Goal: Navigation & Orientation: Understand site structure

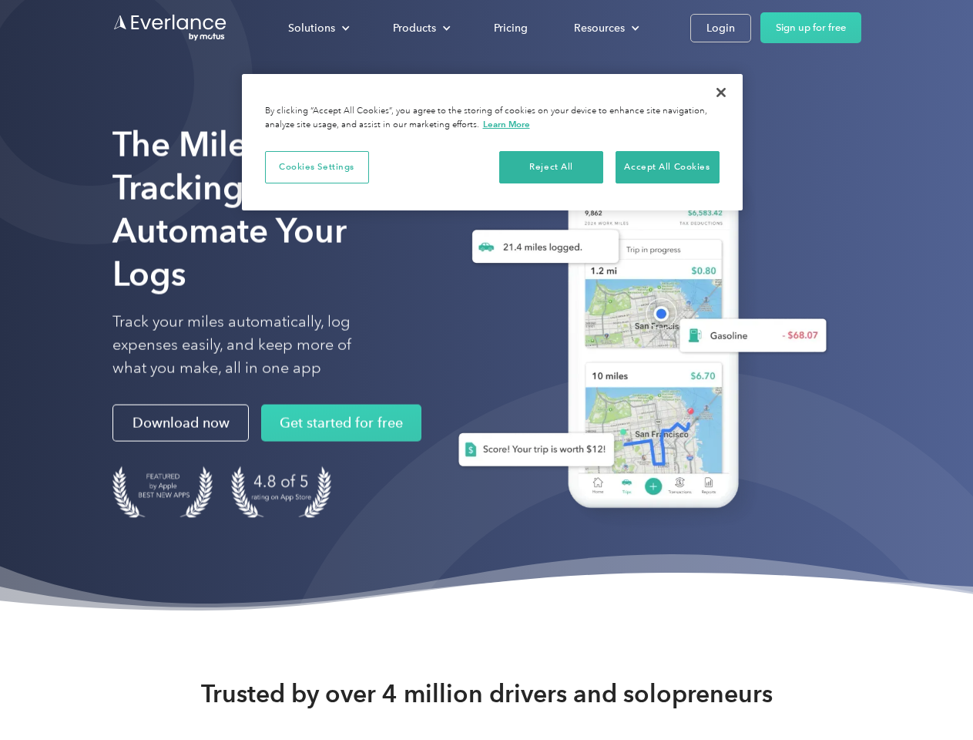
click at [318, 28] on div "Solutions" at bounding box center [311, 27] width 47 height 19
click at [420, 28] on div "Products" at bounding box center [414, 27] width 43 height 19
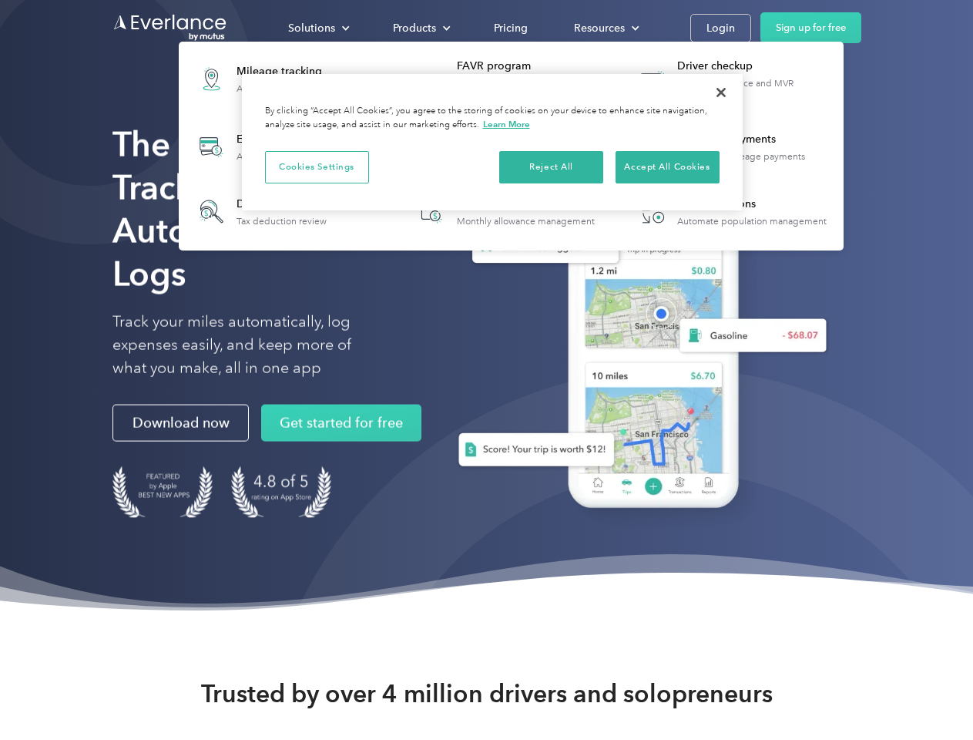
click at [605, 28] on div "Resources" at bounding box center [599, 27] width 51 height 19
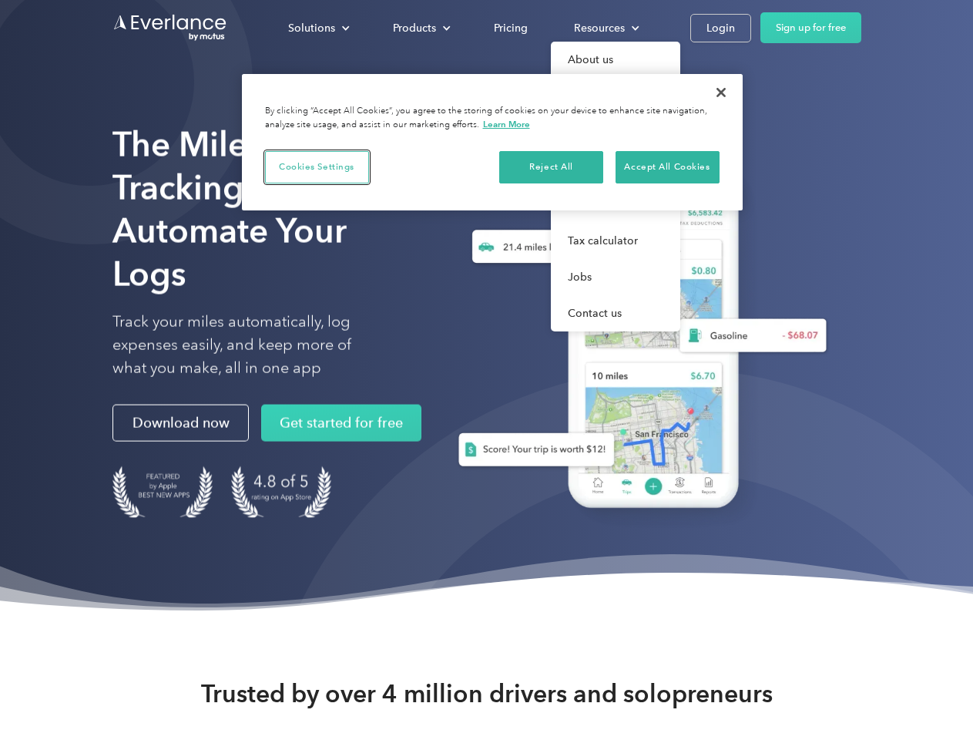
click at [317, 166] on button "Cookies Settings" at bounding box center [317, 167] width 104 height 32
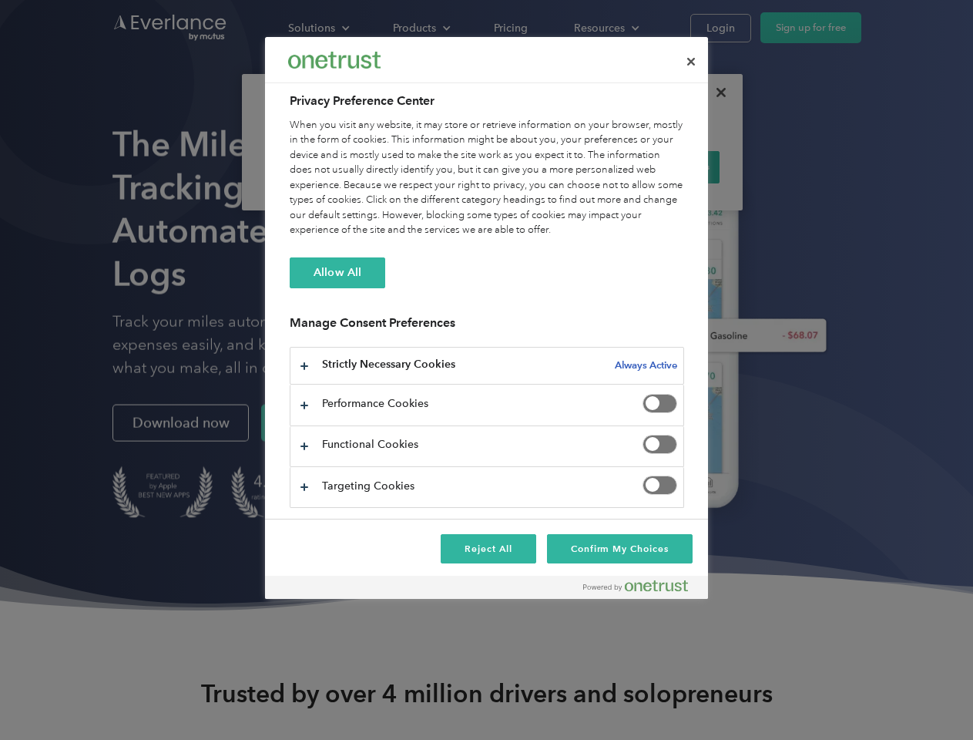
click at [552, 166] on div "When you visit any website, it may store or retrieve information on your browse…" at bounding box center [487, 178] width 395 height 120
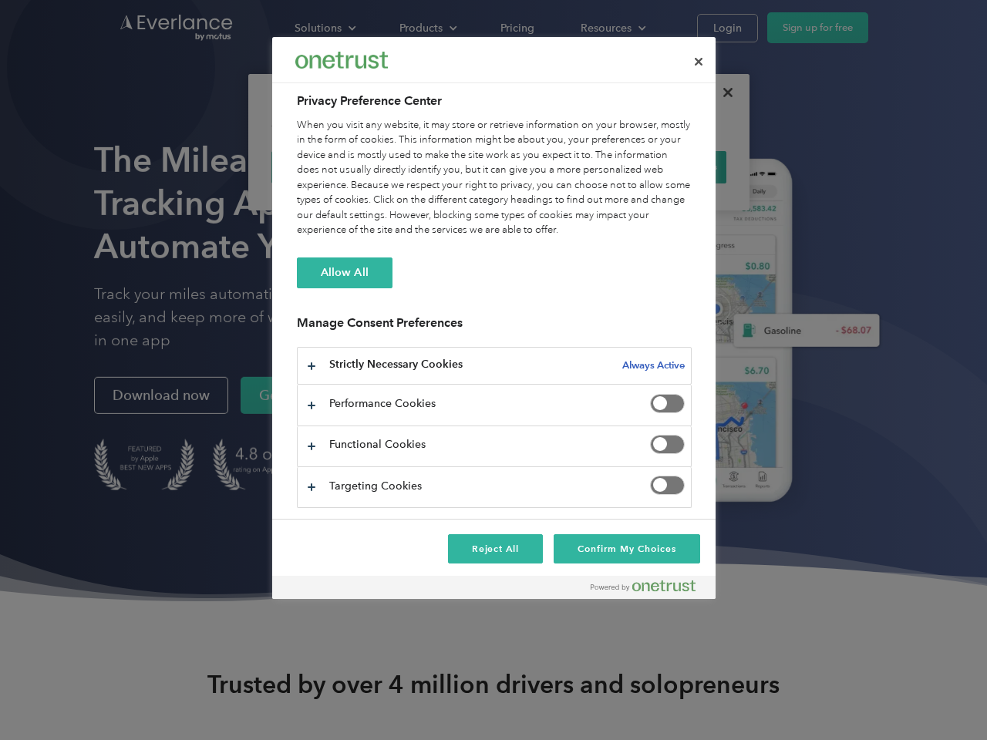
click at [667, 166] on div "When you visit any website, it may store or retrieve information on your browse…" at bounding box center [494, 178] width 395 height 120
click at [721, 92] on div at bounding box center [493, 370] width 987 height 740
